Goal: Find specific page/section: Find specific page/section

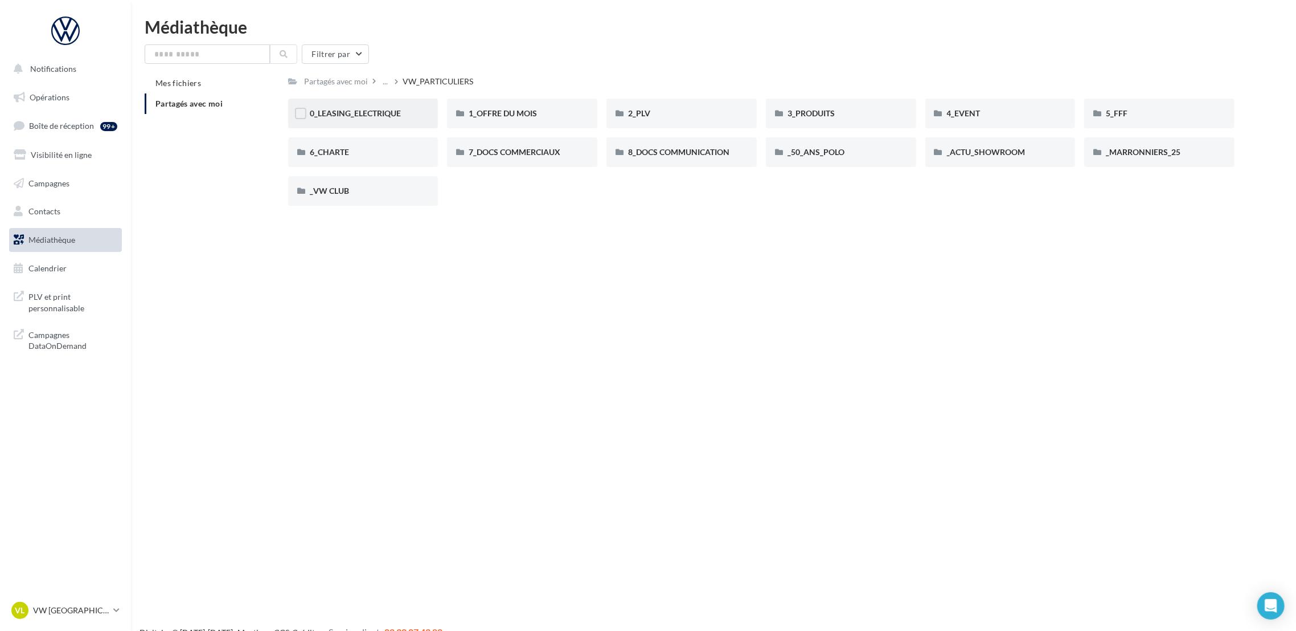
click at [399, 119] on div "0_LEASING_ELECTRIQUE" at bounding box center [363, 113] width 107 height 11
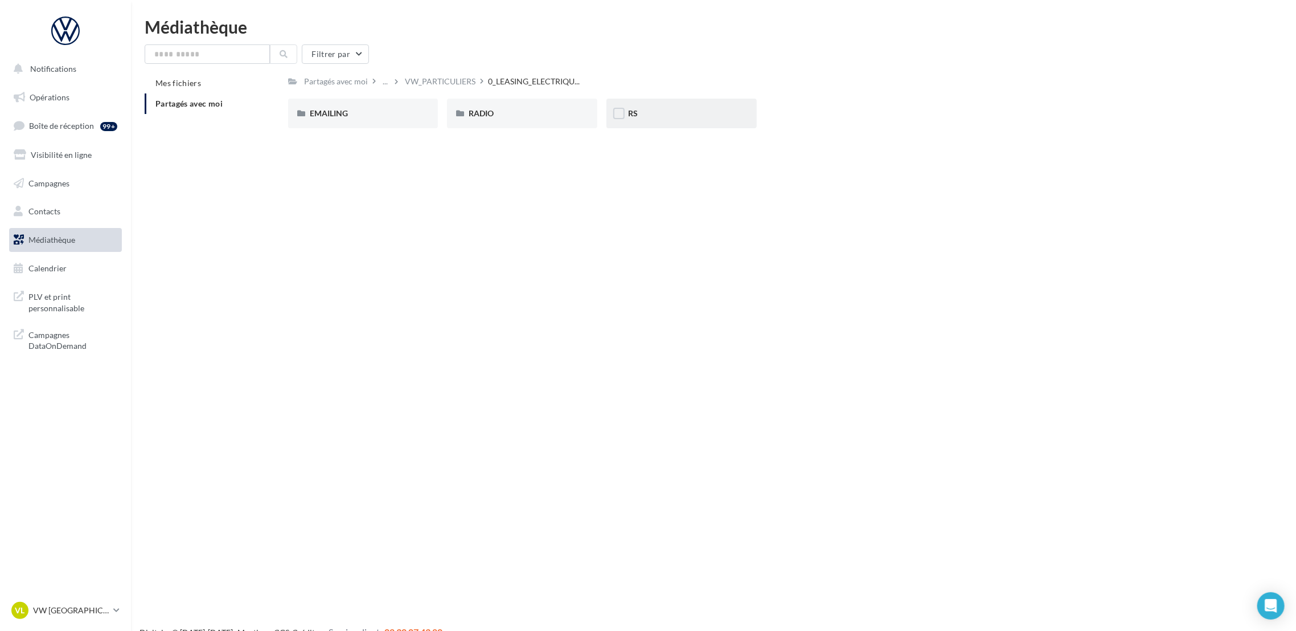
click at [644, 114] on div "RS" at bounding box center [681, 113] width 107 height 11
click at [394, 120] on div "ID.3" at bounding box center [363, 114] width 150 height 30
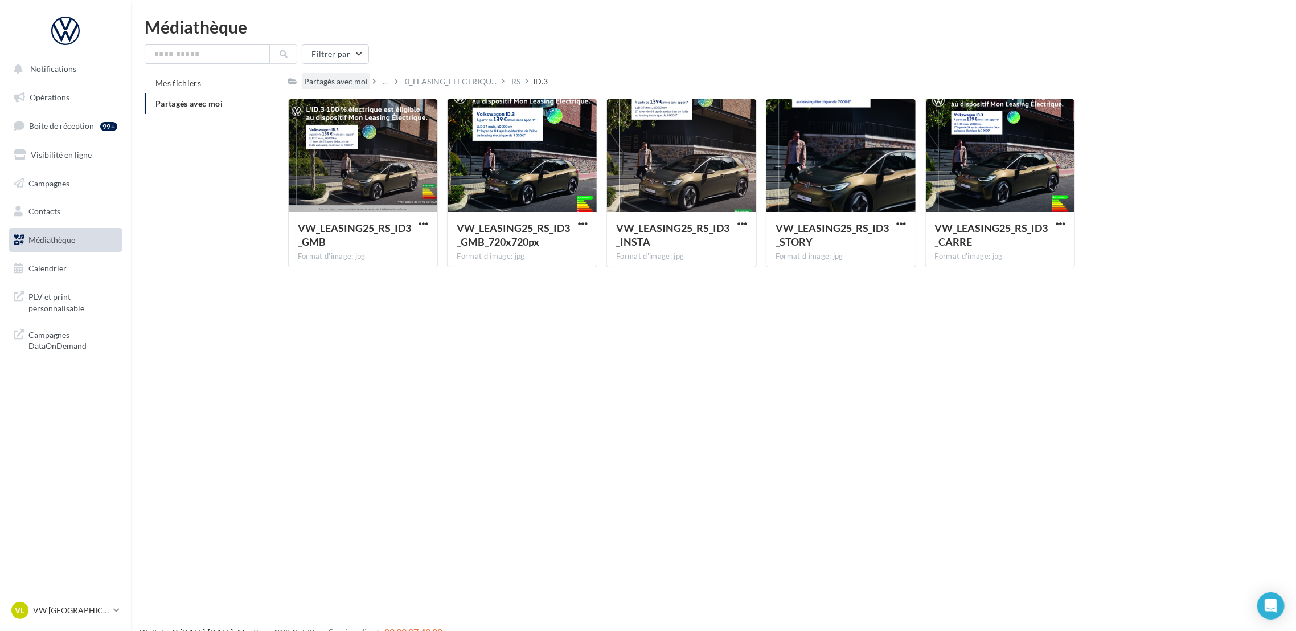
click at [350, 83] on div "Partagés avec moi" at bounding box center [336, 81] width 64 height 11
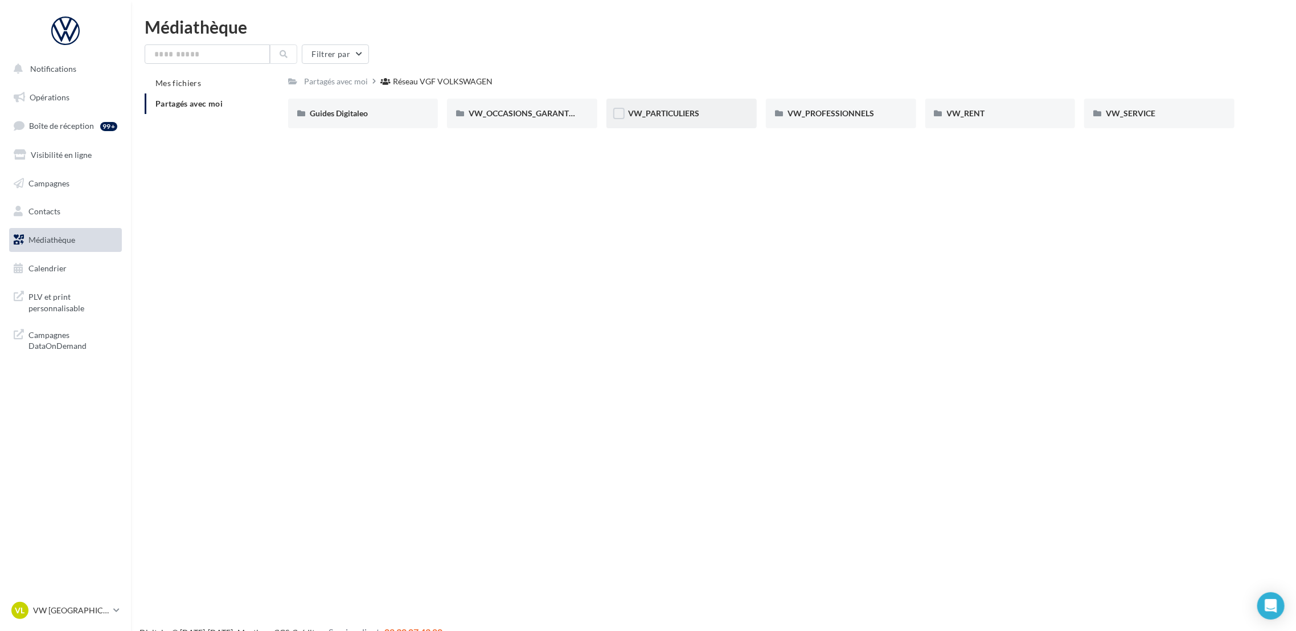
click at [662, 106] on div "VW_PARTICULIERS" at bounding box center [682, 114] width 150 height 30
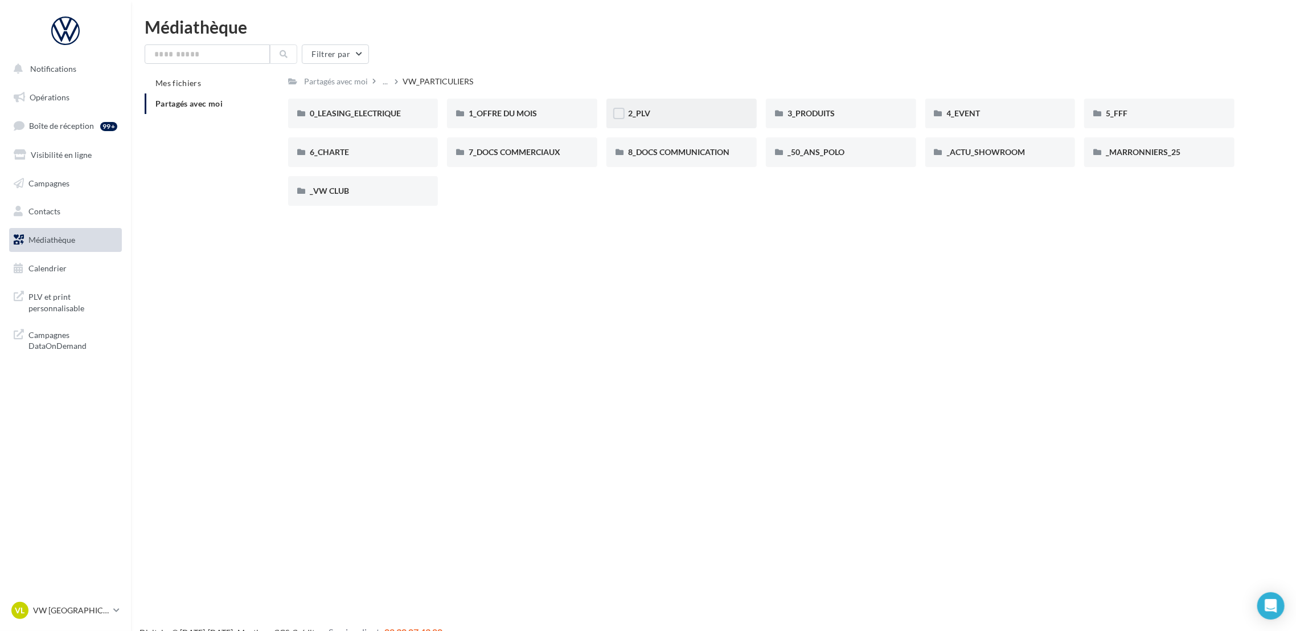
click at [627, 116] on div "2_PLV" at bounding box center [682, 114] width 150 height 30
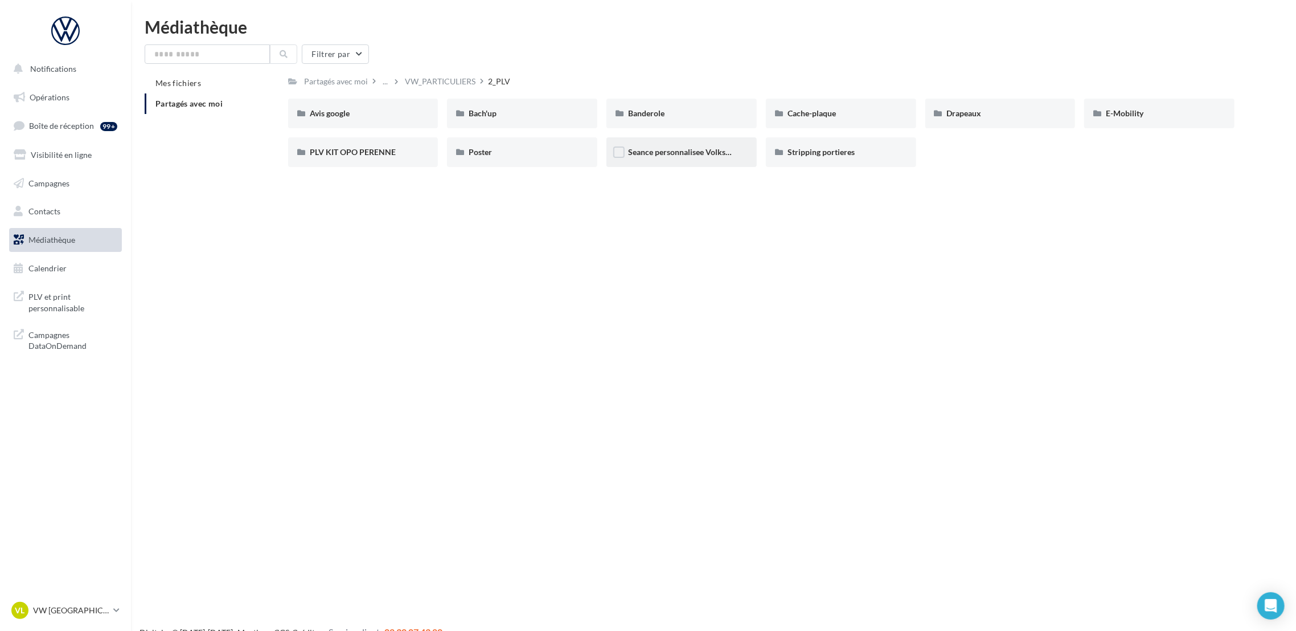
click at [689, 158] on div "Seance personnalisee Volkswagen" at bounding box center [682, 152] width 150 height 30
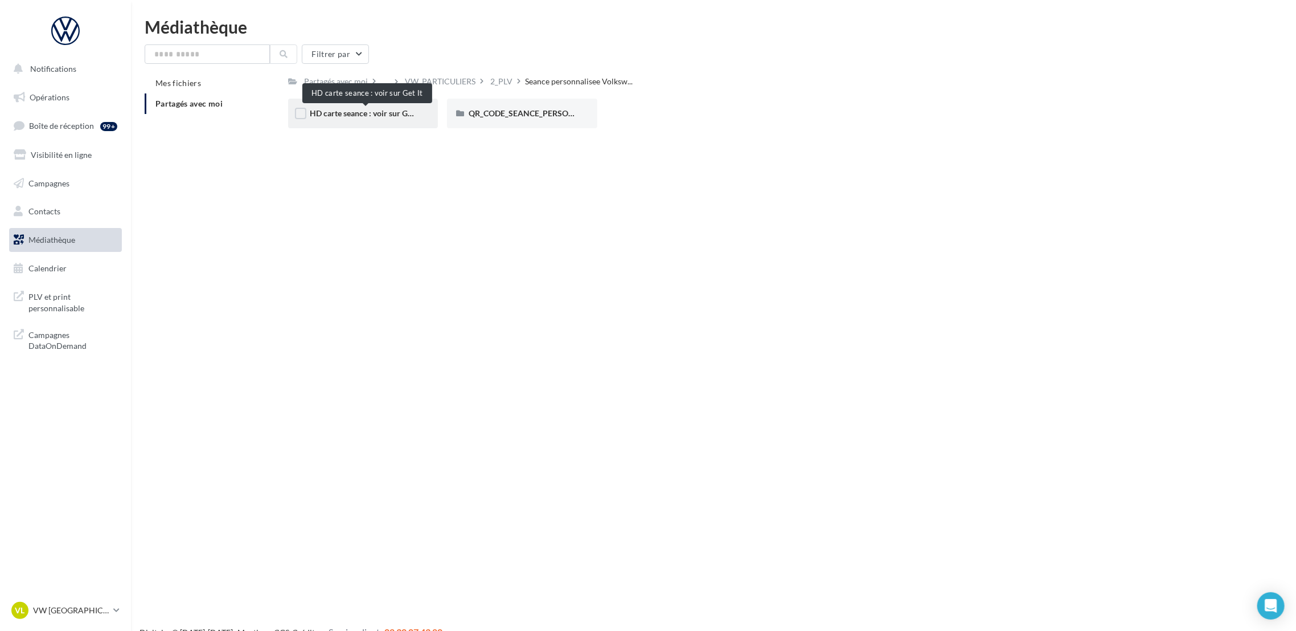
click at [363, 116] on span "HD carte seance : voir sur Get It" at bounding box center [366, 113] width 112 height 10
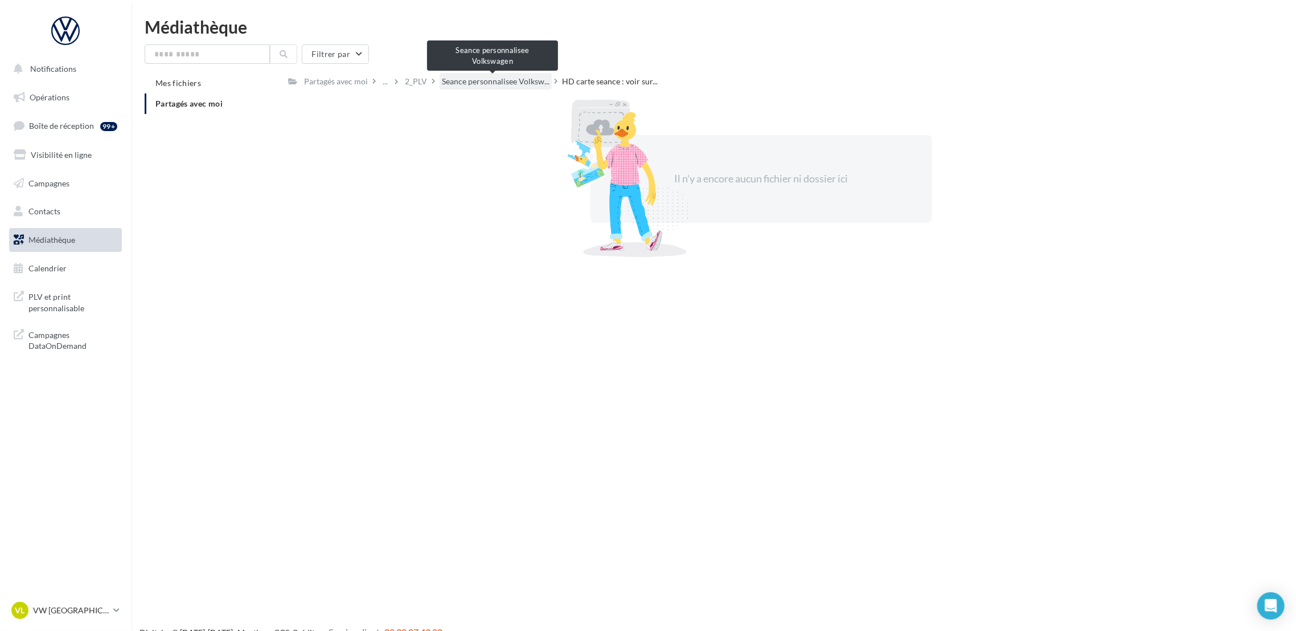
click at [459, 82] on span "Seance personnalisee Volksw..." at bounding box center [496, 81] width 108 height 11
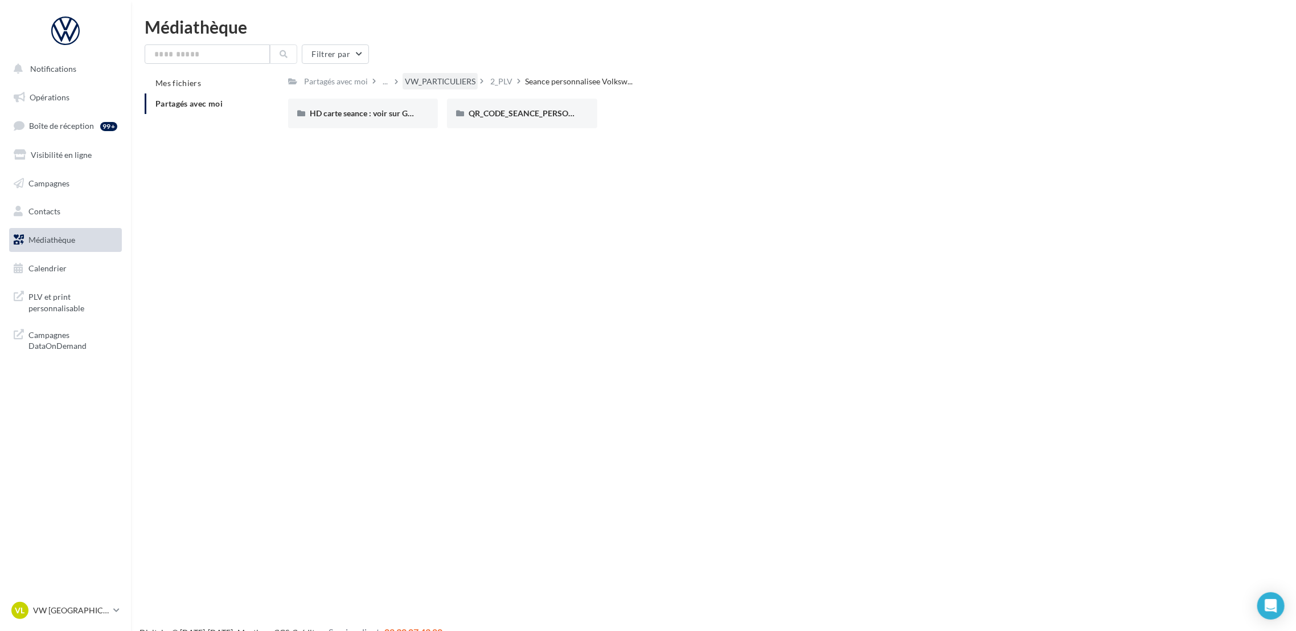
click at [455, 81] on div "VW_PARTICULIERS" at bounding box center [440, 81] width 71 height 11
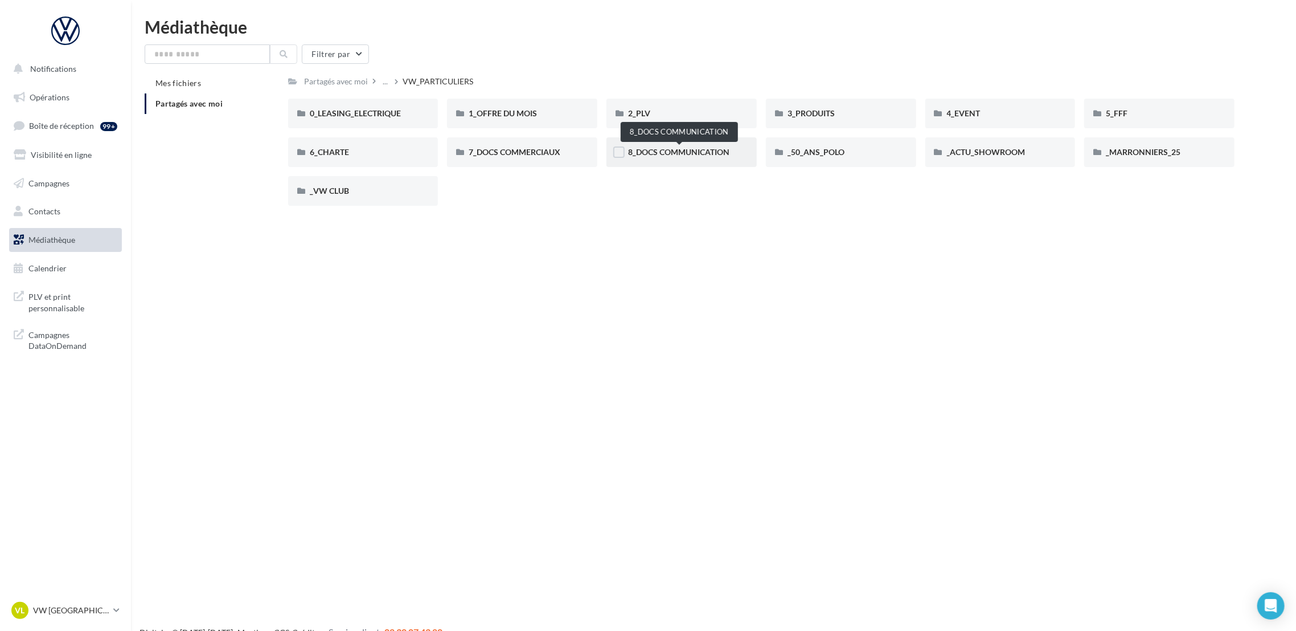
click at [686, 154] on span "8_DOCS COMMUNICATION" at bounding box center [678, 152] width 101 height 10
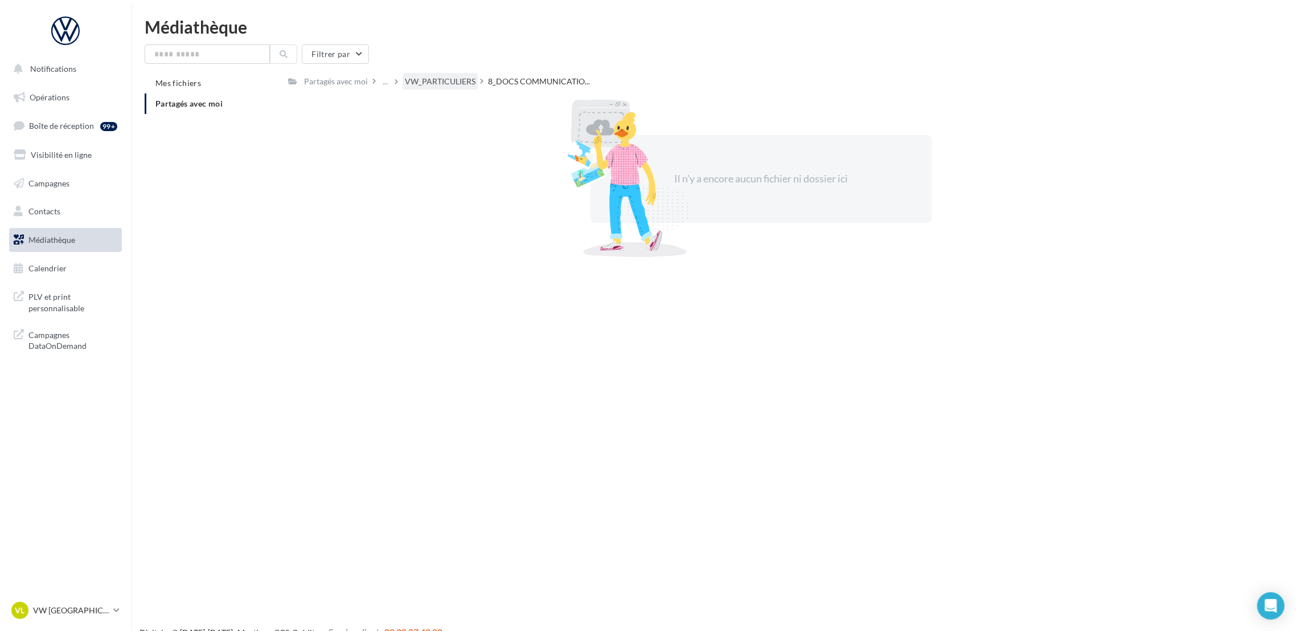
click at [438, 80] on div "VW_PARTICULIERS" at bounding box center [440, 81] width 71 height 11
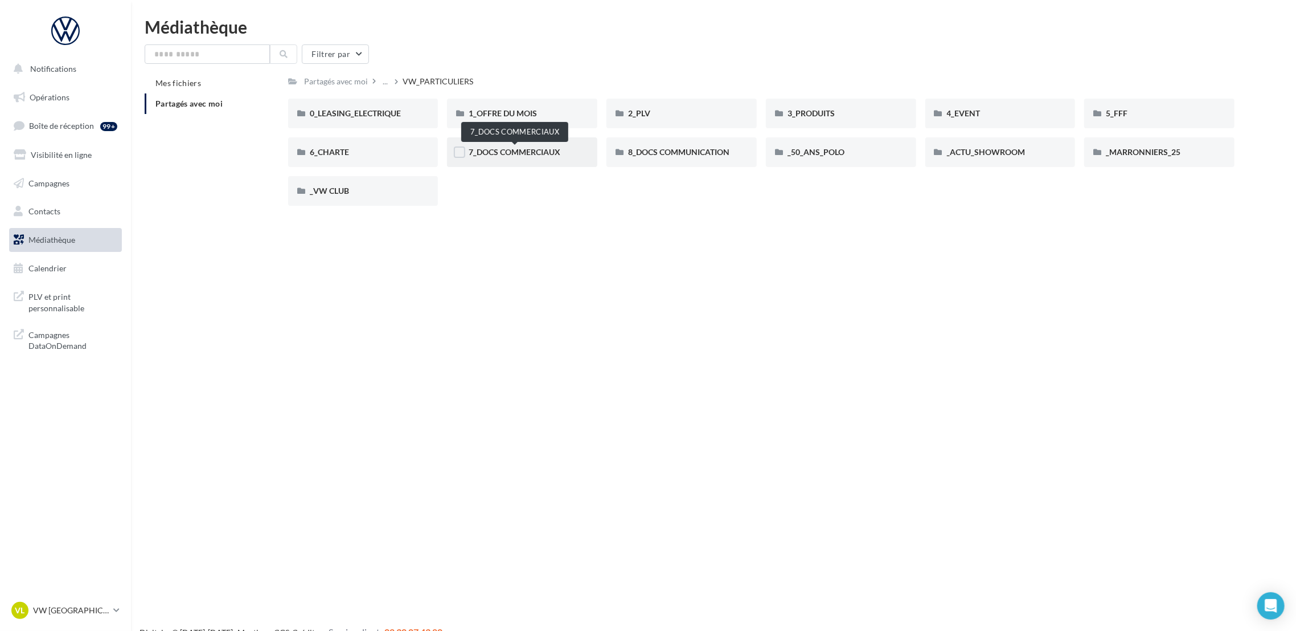
click at [476, 150] on span "7_DOCS COMMERCIAUX" at bounding box center [515, 152] width 92 height 10
